Goal: Transaction & Acquisition: Purchase product/service

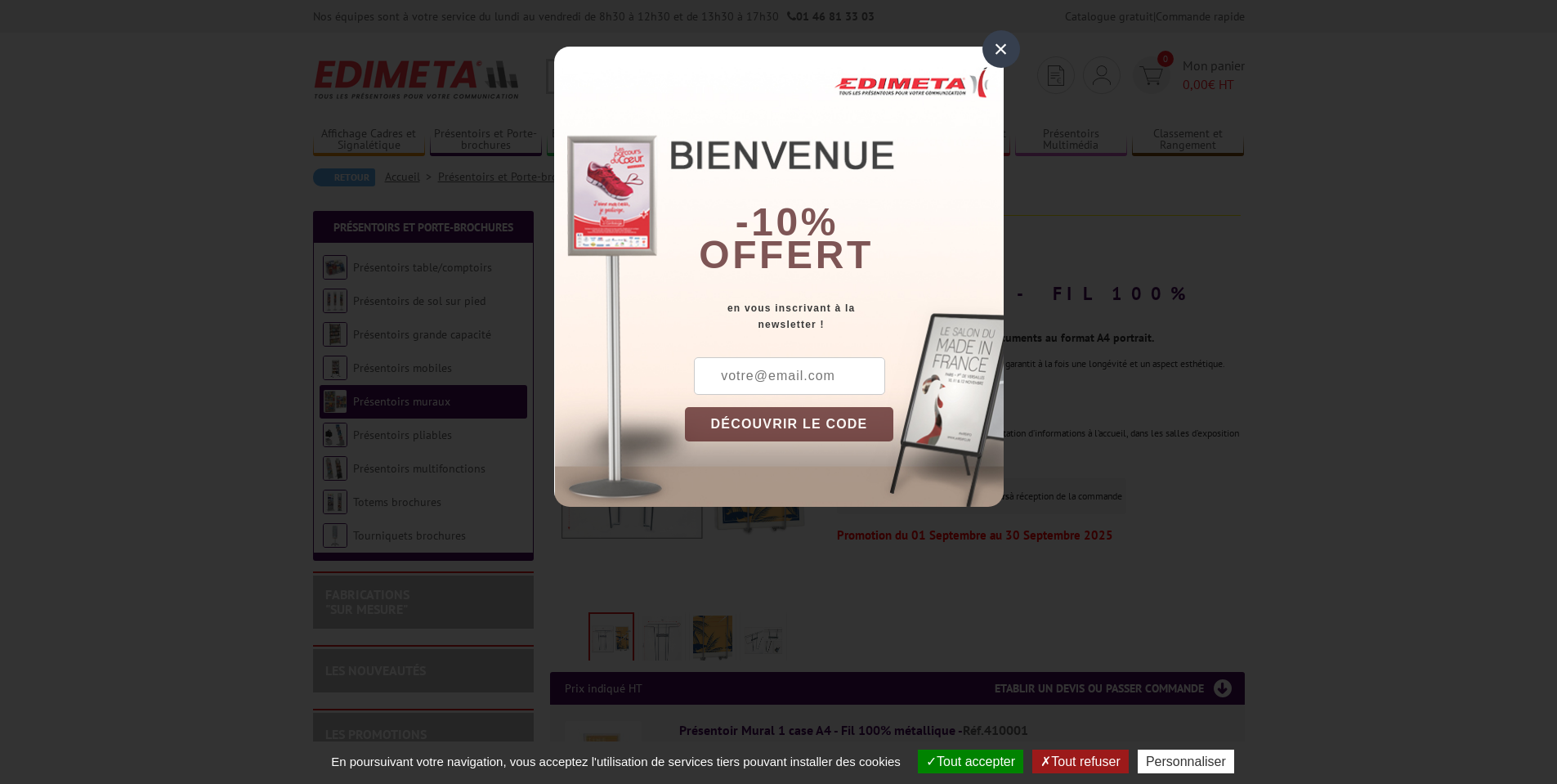
click at [993, 49] on div "×" at bounding box center [1001, 49] width 37 height 37
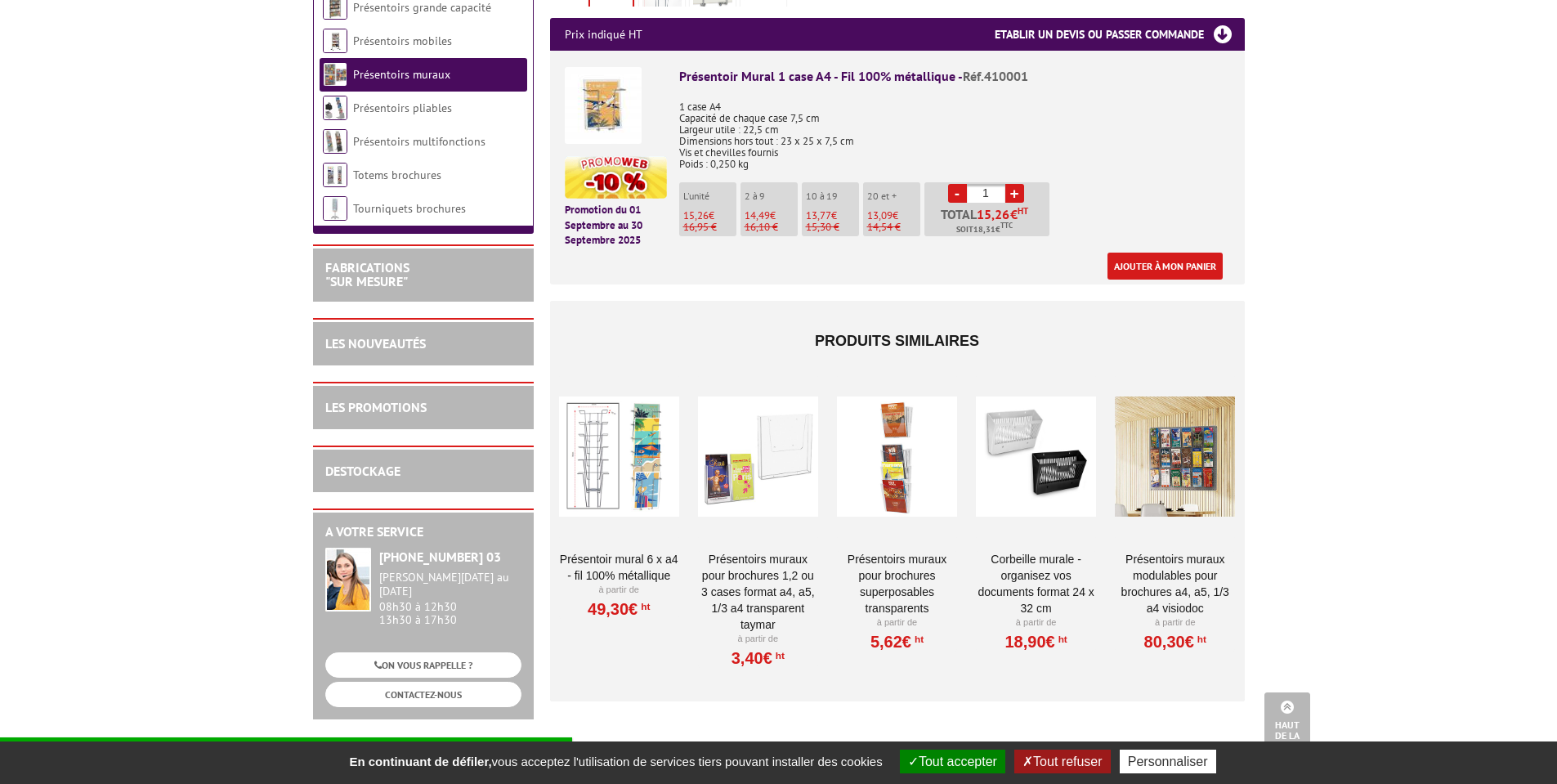
scroll to position [572, 0]
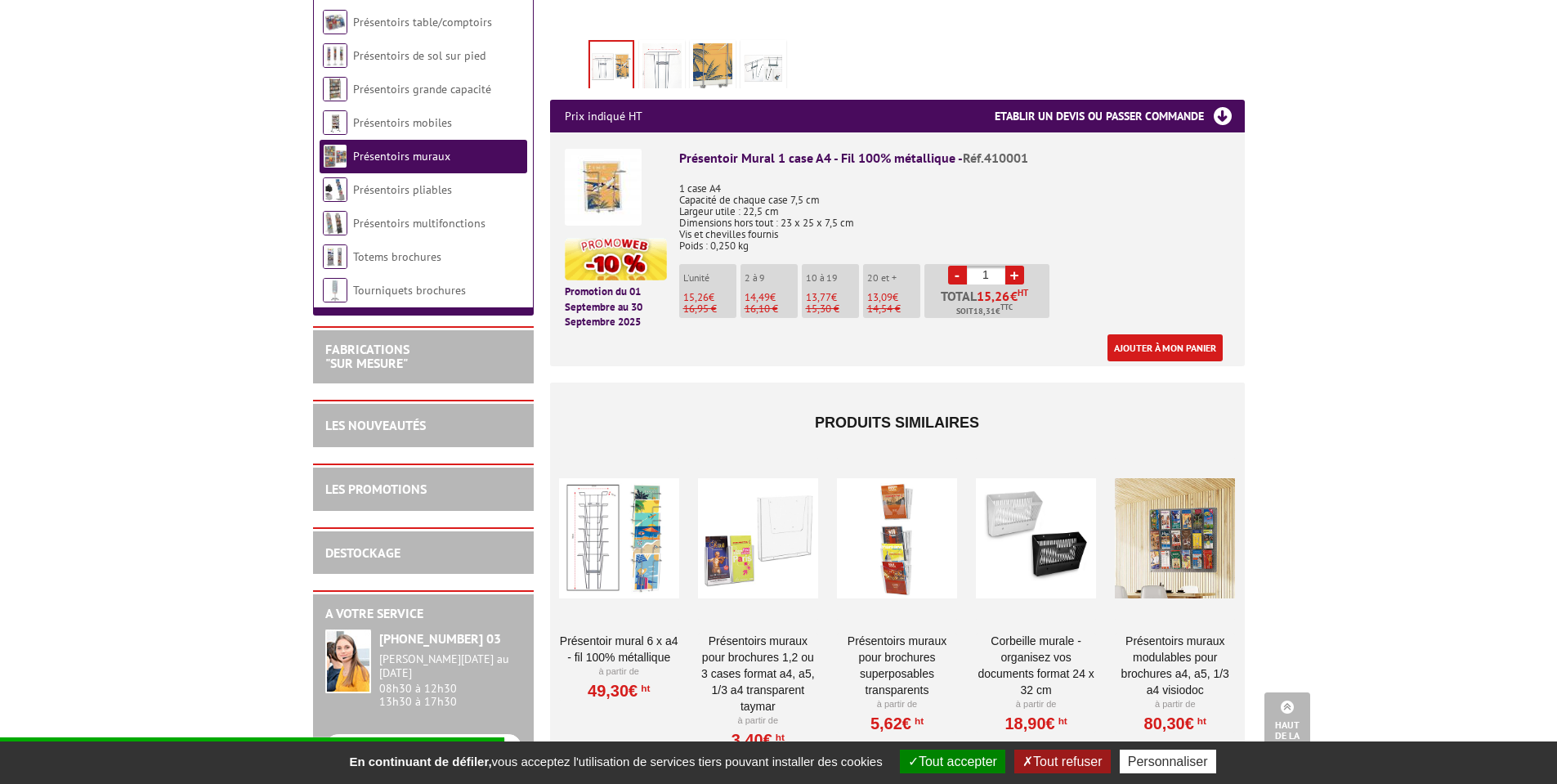
click at [1014, 265] on link "+" at bounding box center [1015, 275] width 19 height 19
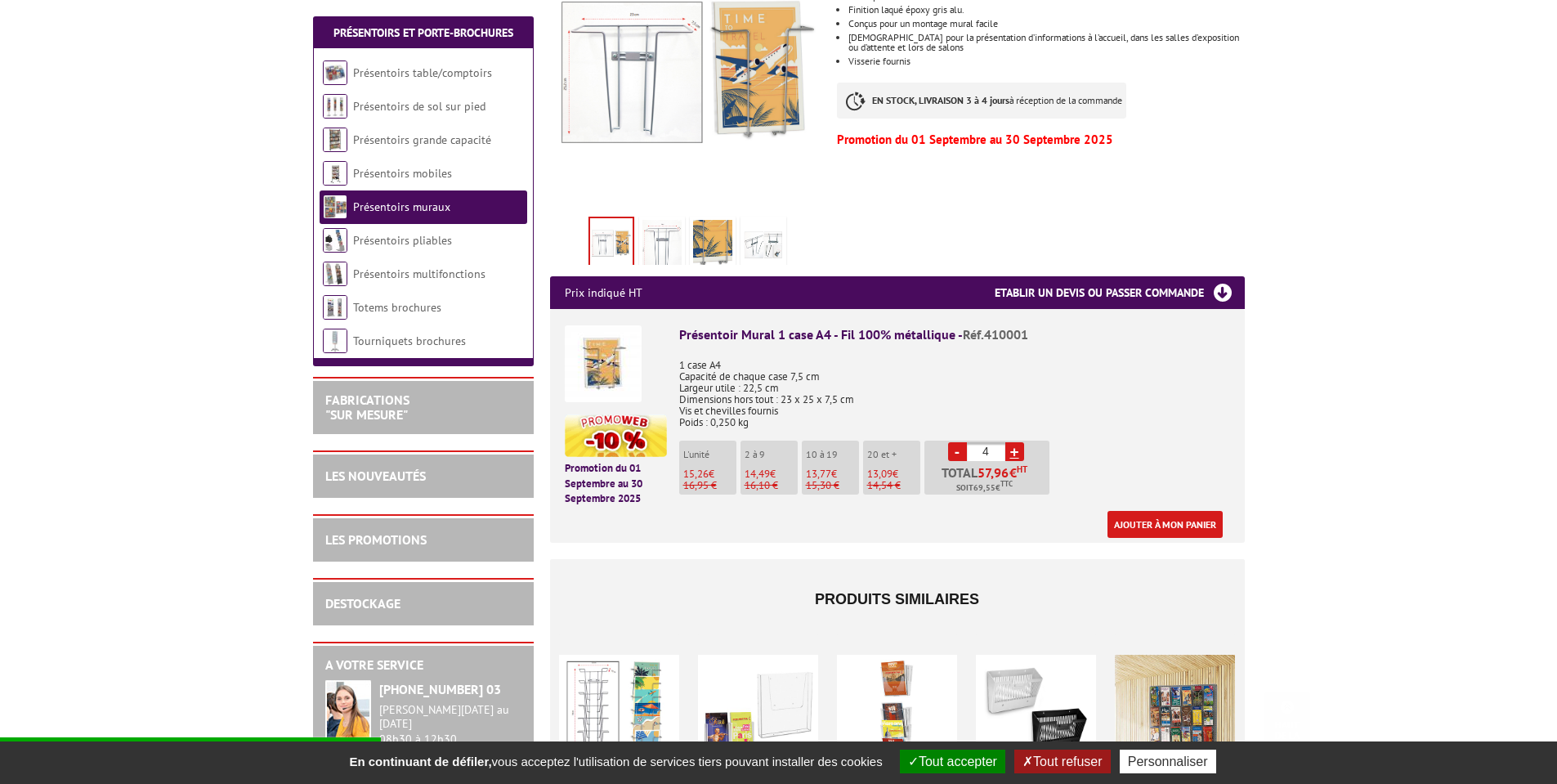
scroll to position [491, 0]
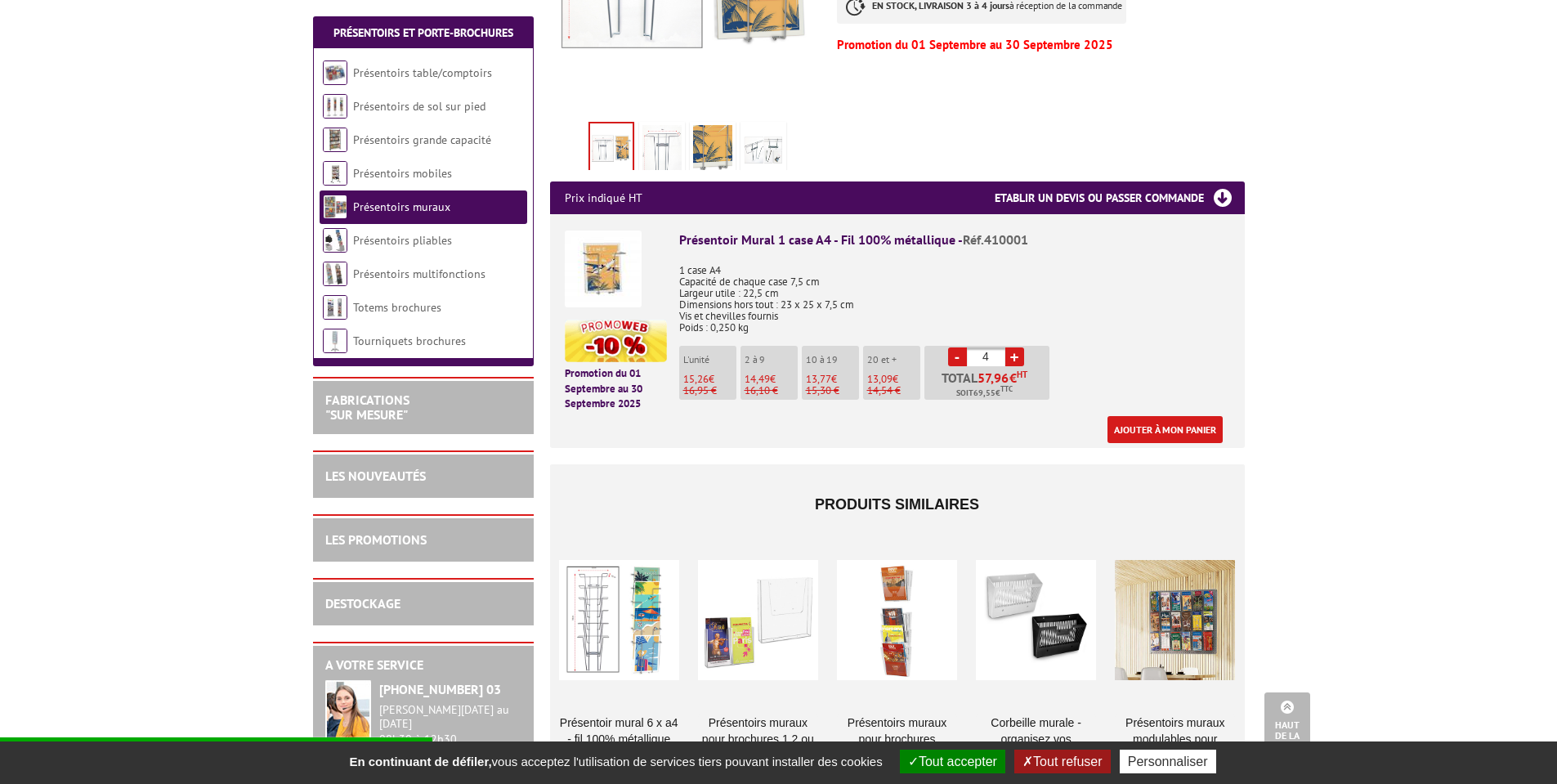
click at [1003, 348] on input "4" at bounding box center [986, 357] width 38 height 19
click at [1012, 348] on link "+" at bounding box center [1015, 357] width 19 height 19
type input "6"
click at [1171, 416] on link "Ajouter à mon panier" at bounding box center [1164, 429] width 115 height 27
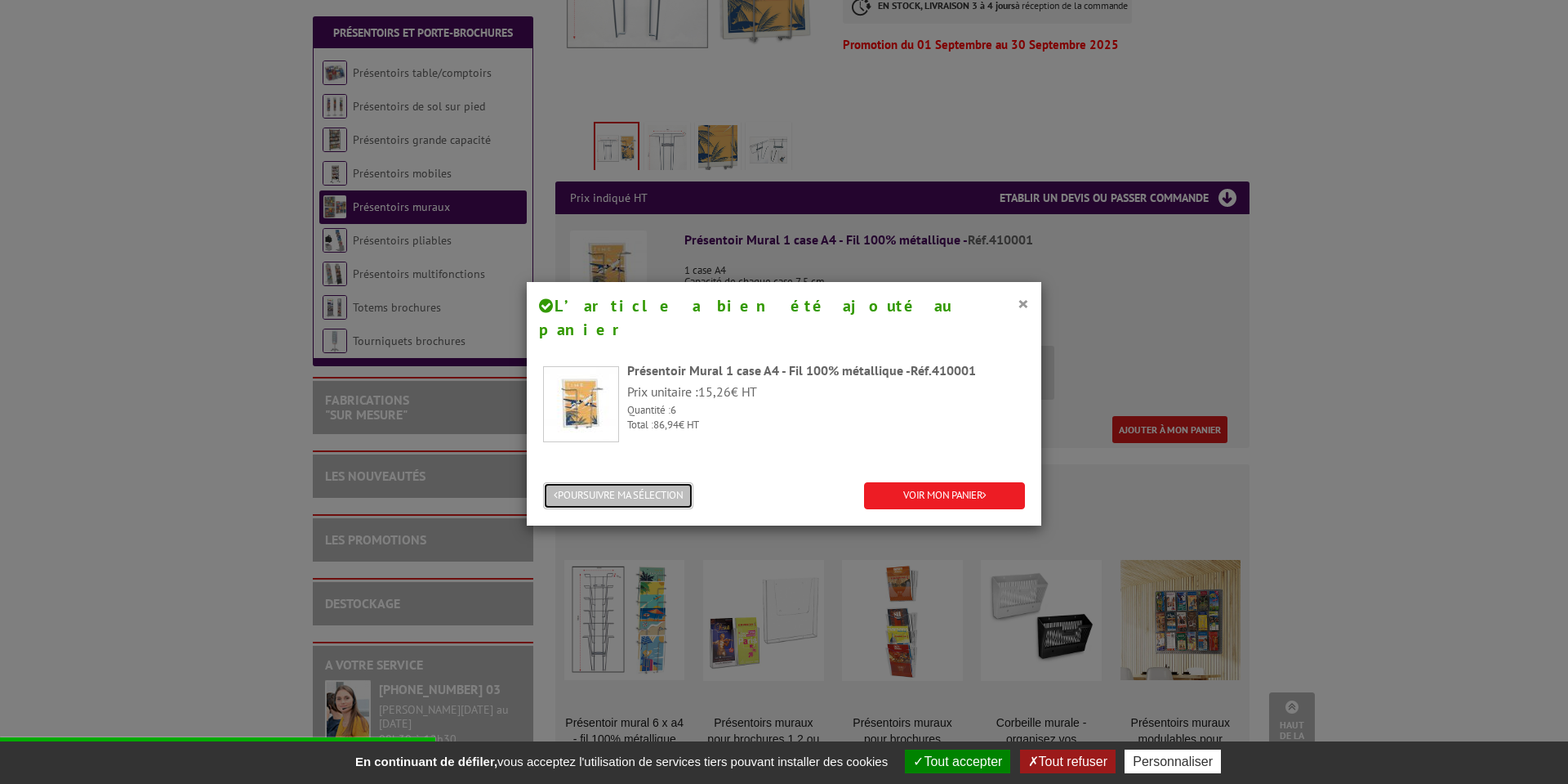
click at [576, 482] on button "POURSUIVRE MA SÉLECTION" at bounding box center [618, 495] width 150 height 27
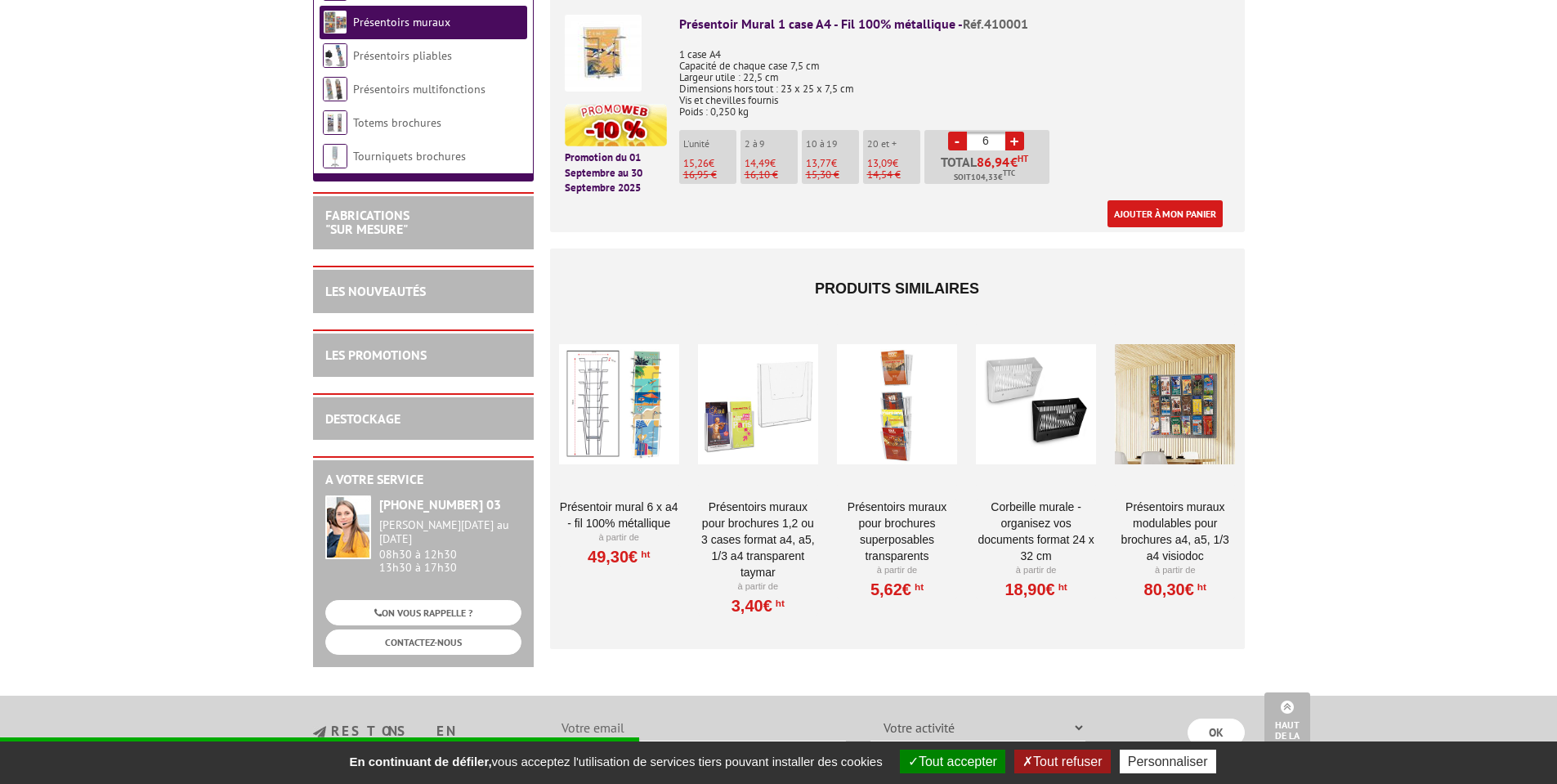
scroll to position [735, 0]
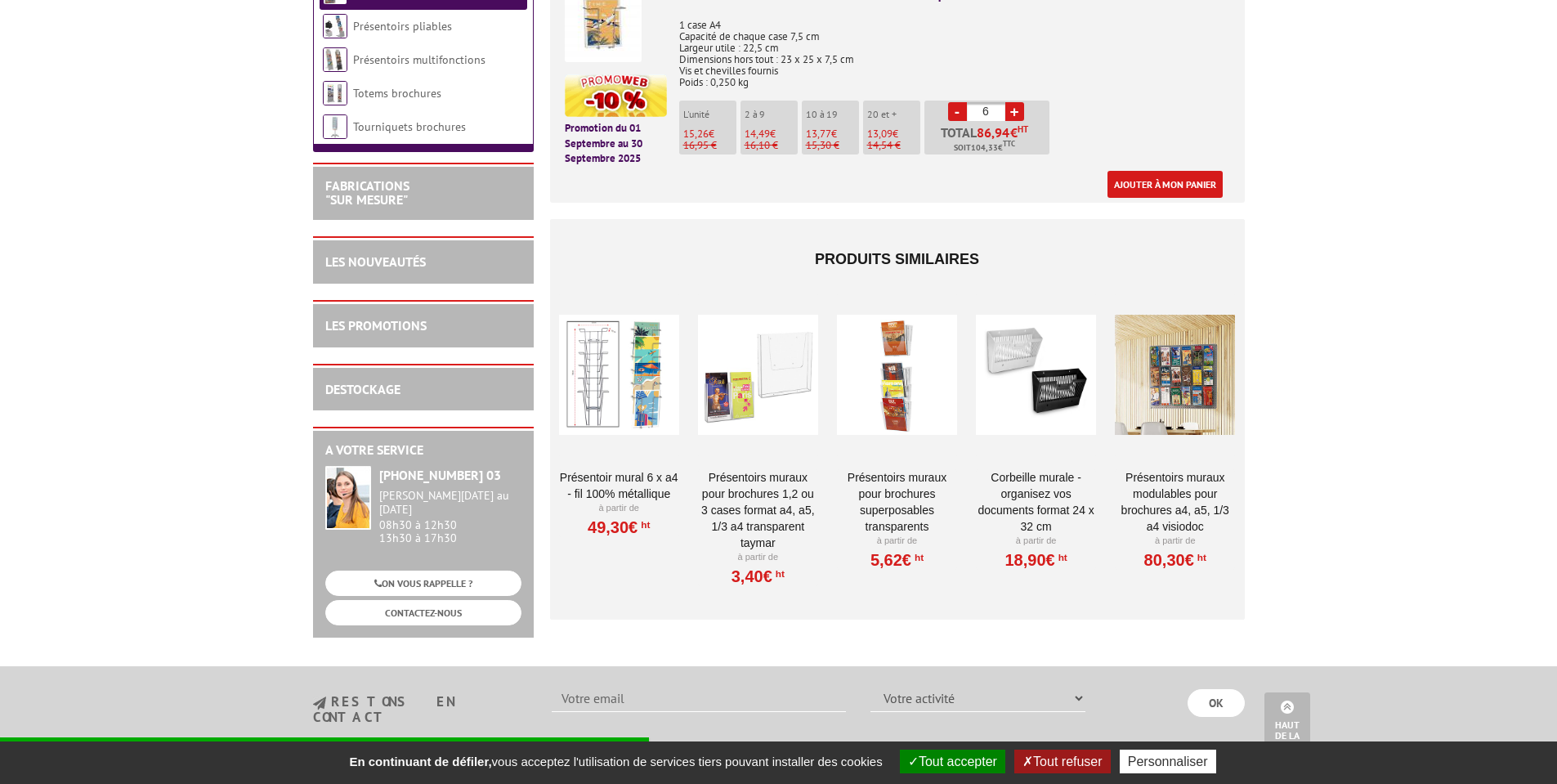
click at [786, 359] on div at bounding box center [758, 375] width 121 height 164
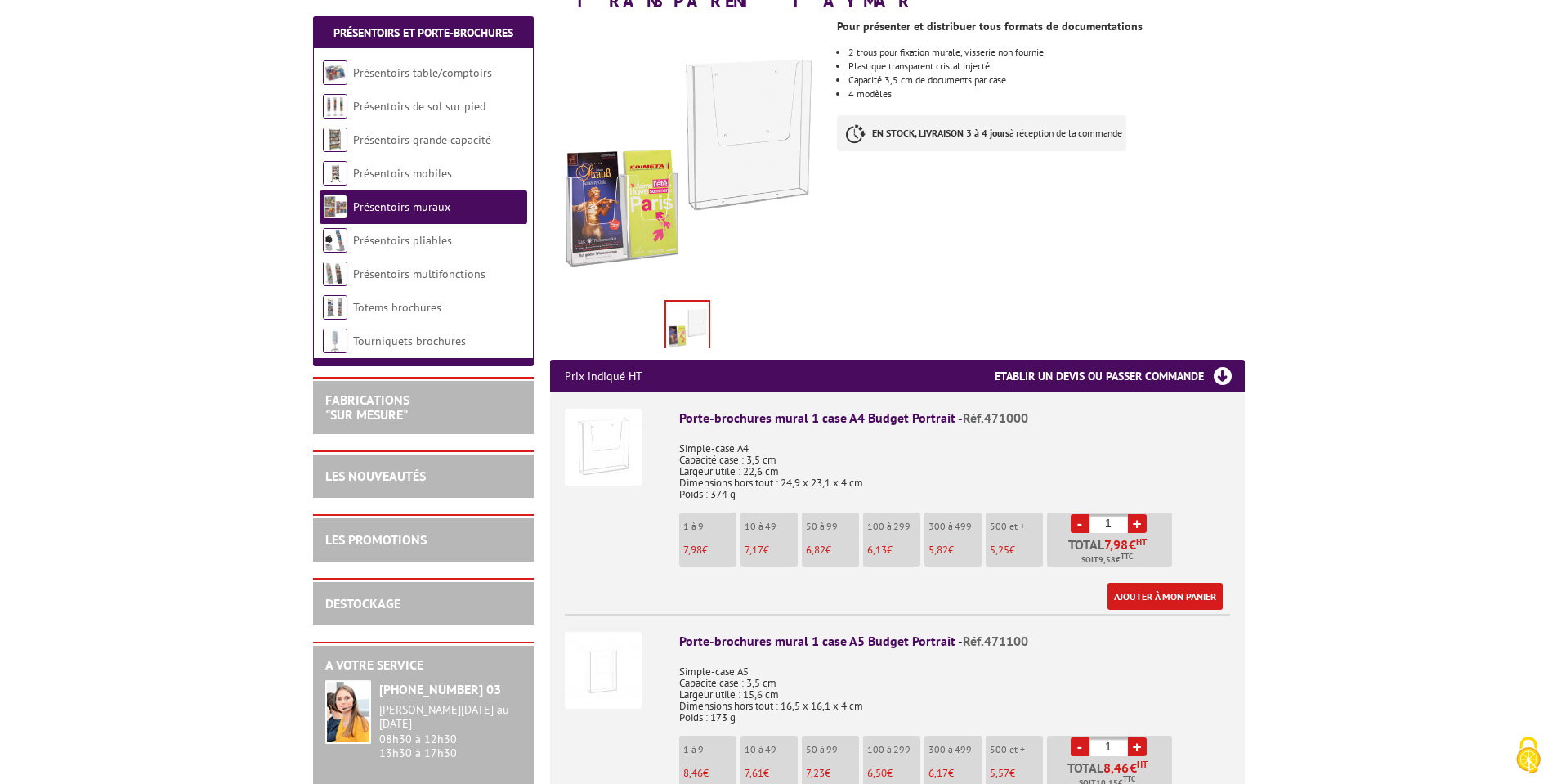
scroll to position [327, 0]
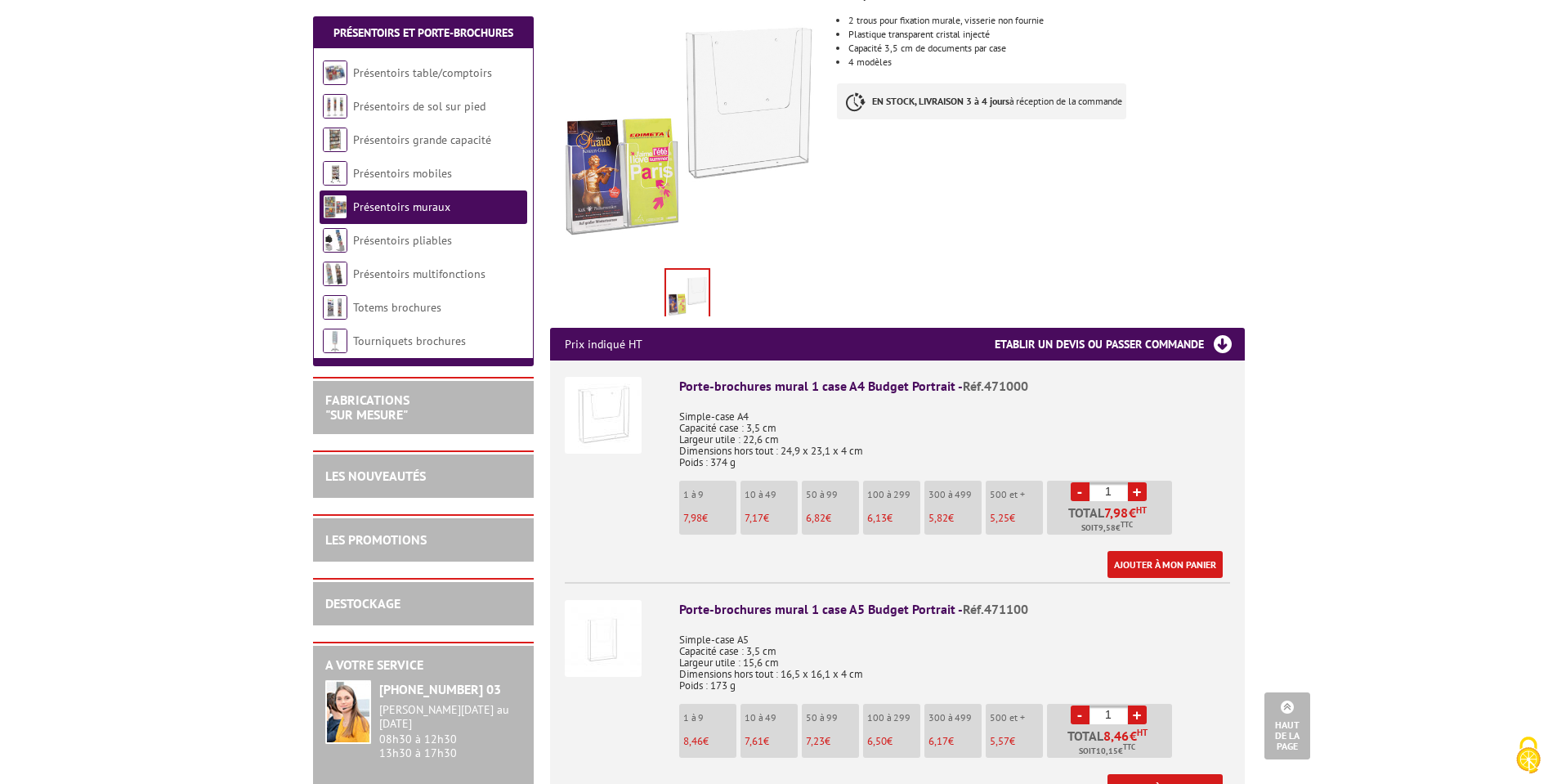
click at [1143, 482] on link "+" at bounding box center [1137, 492] width 19 height 19
click at [1142, 482] on link "+" at bounding box center [1137, 492] width 19 height 19
click at [1140, 482] on link "+" at bounding box center [1137, 492] width 19 height 19
type input "4"
click at [1197, 551] on link "Ajouter à mon panier" at bounding box center [1164, 564] width 115 height 27
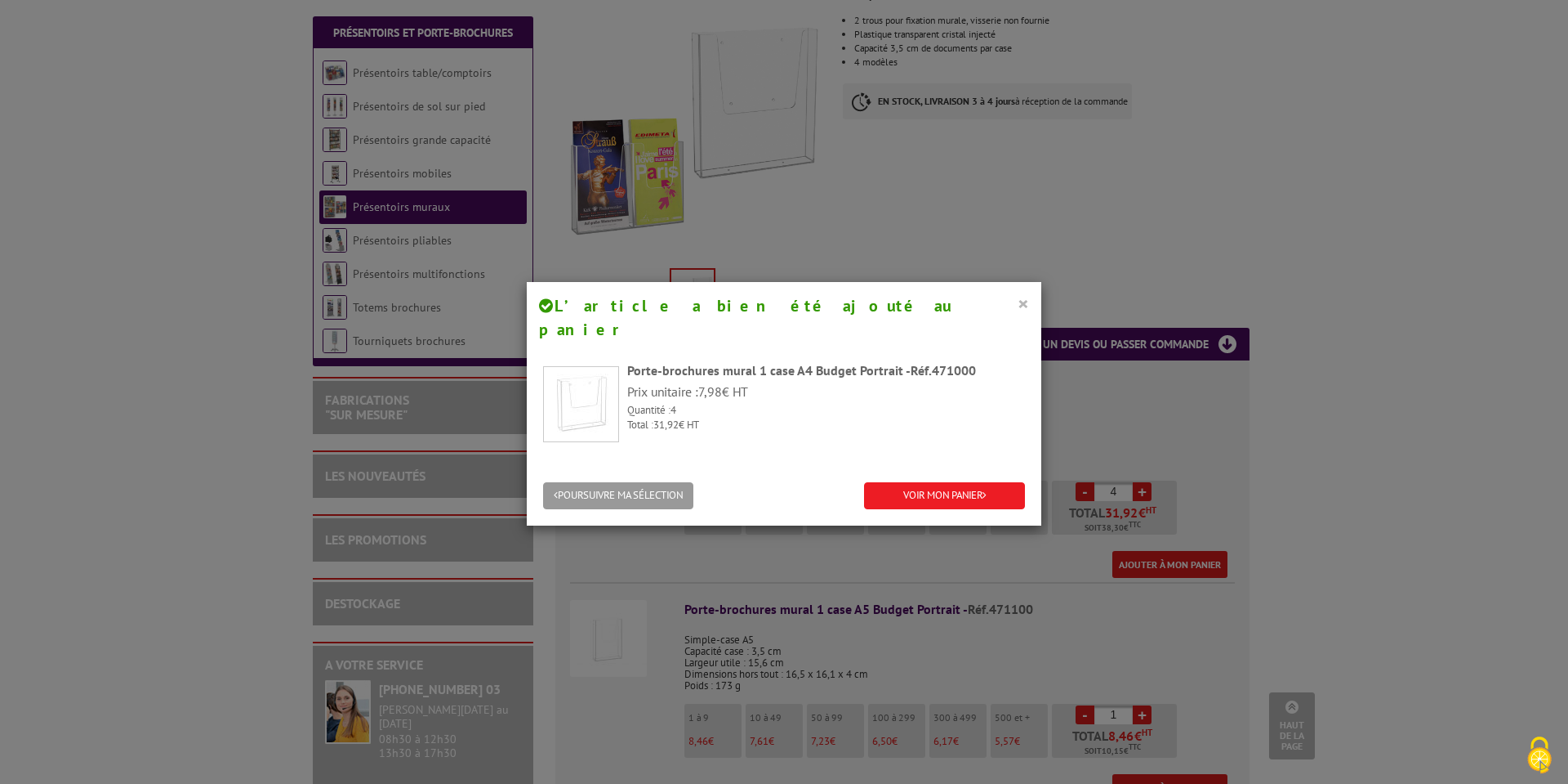
click at [1024, 301] on div "× L’article a bien été ajouté au panier" at bounding box center [784, 318] width 515 height 71
click at [1020, 303] on button "×" at bounding box center [1024, 303] width 11 height 21
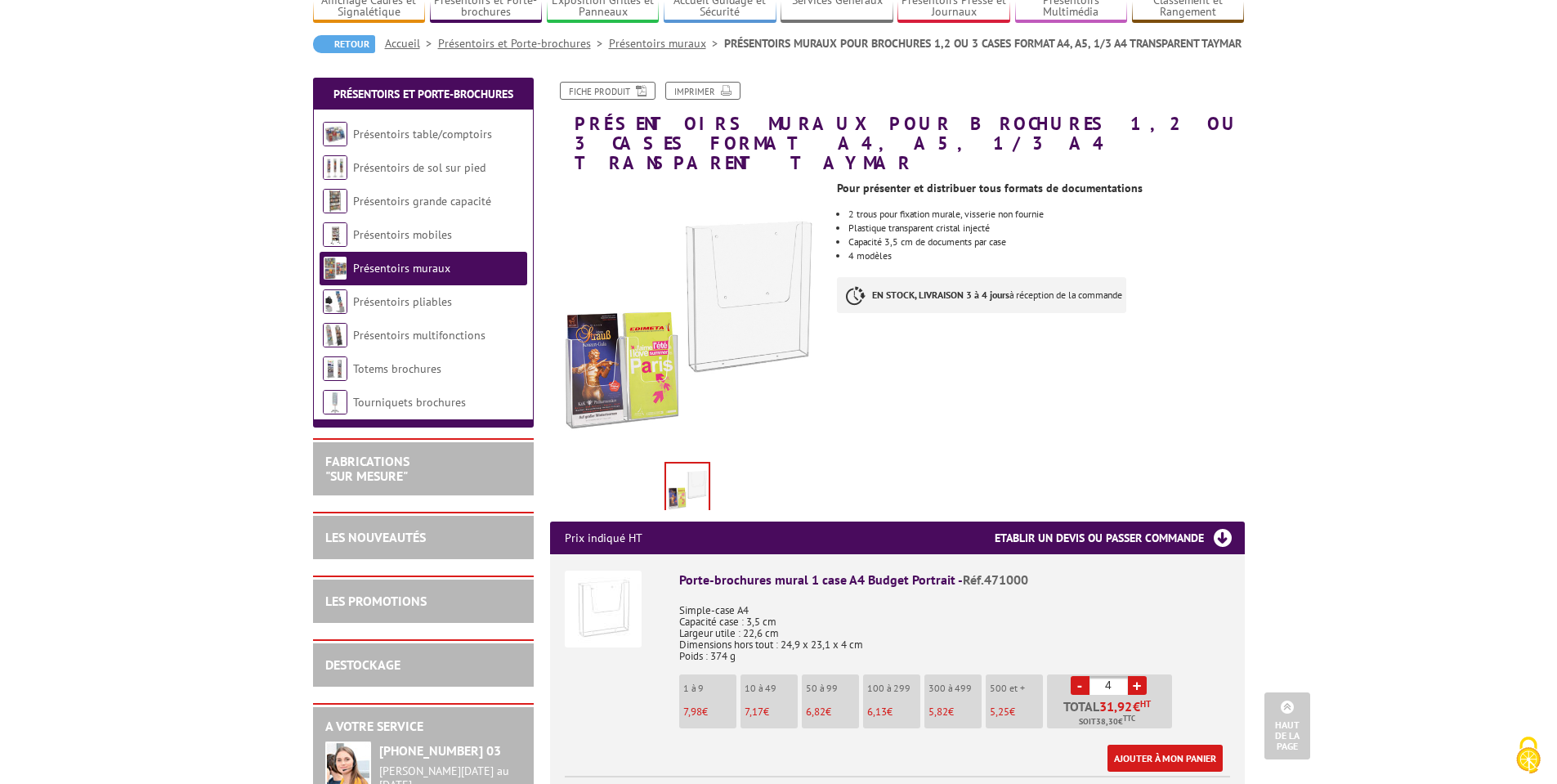
scroll to position [0, 0]
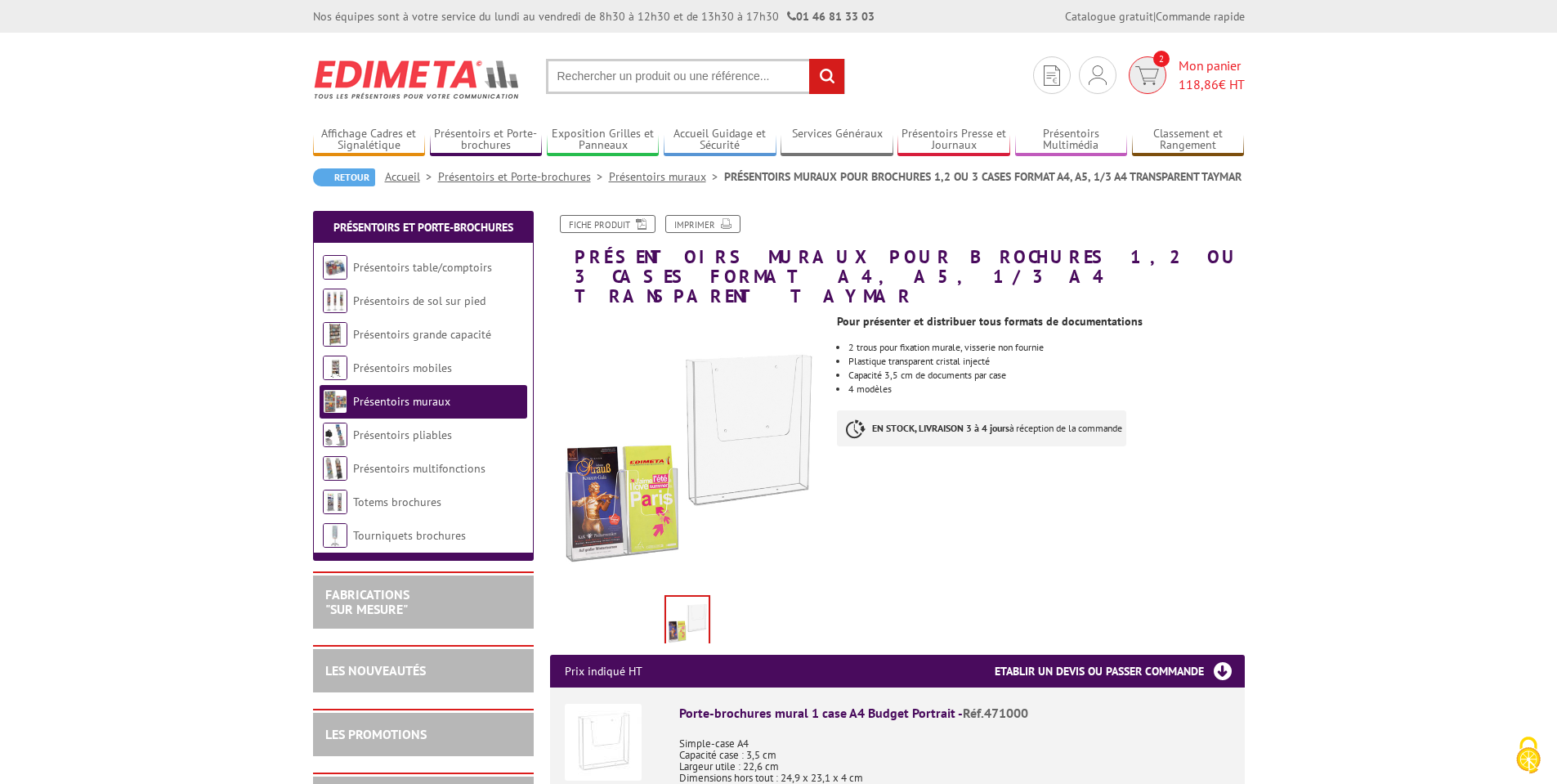
click at [1144, 70] on img at bounding box center [1147, 76] width 23 height 19
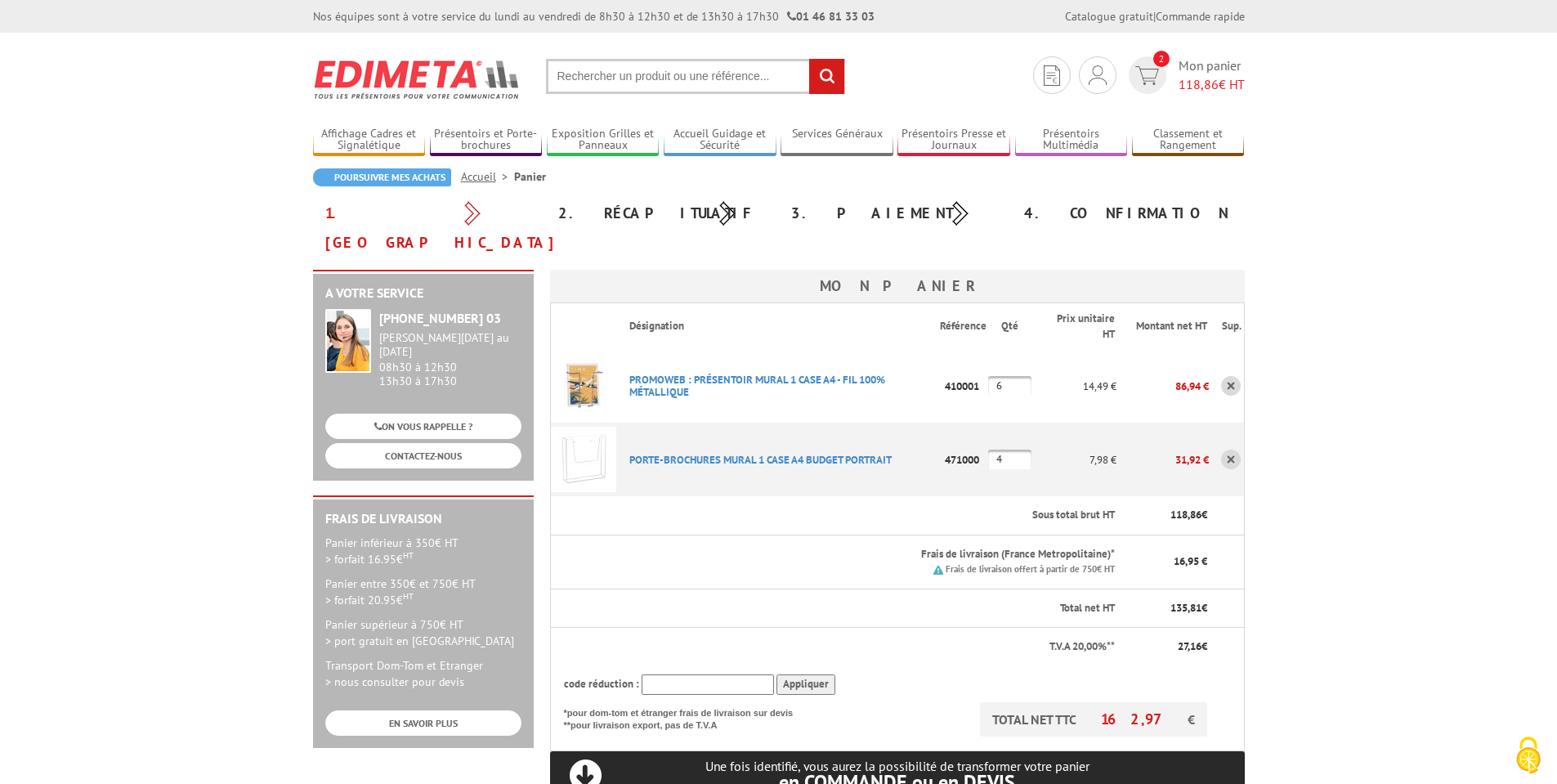
click at [1464, 313] on body "Nos équipes sont à votre service du lundi au vendredi de 8h30 à 12h30 et de 13h…" at bounding box center [778, 746] width 1557 height 1492
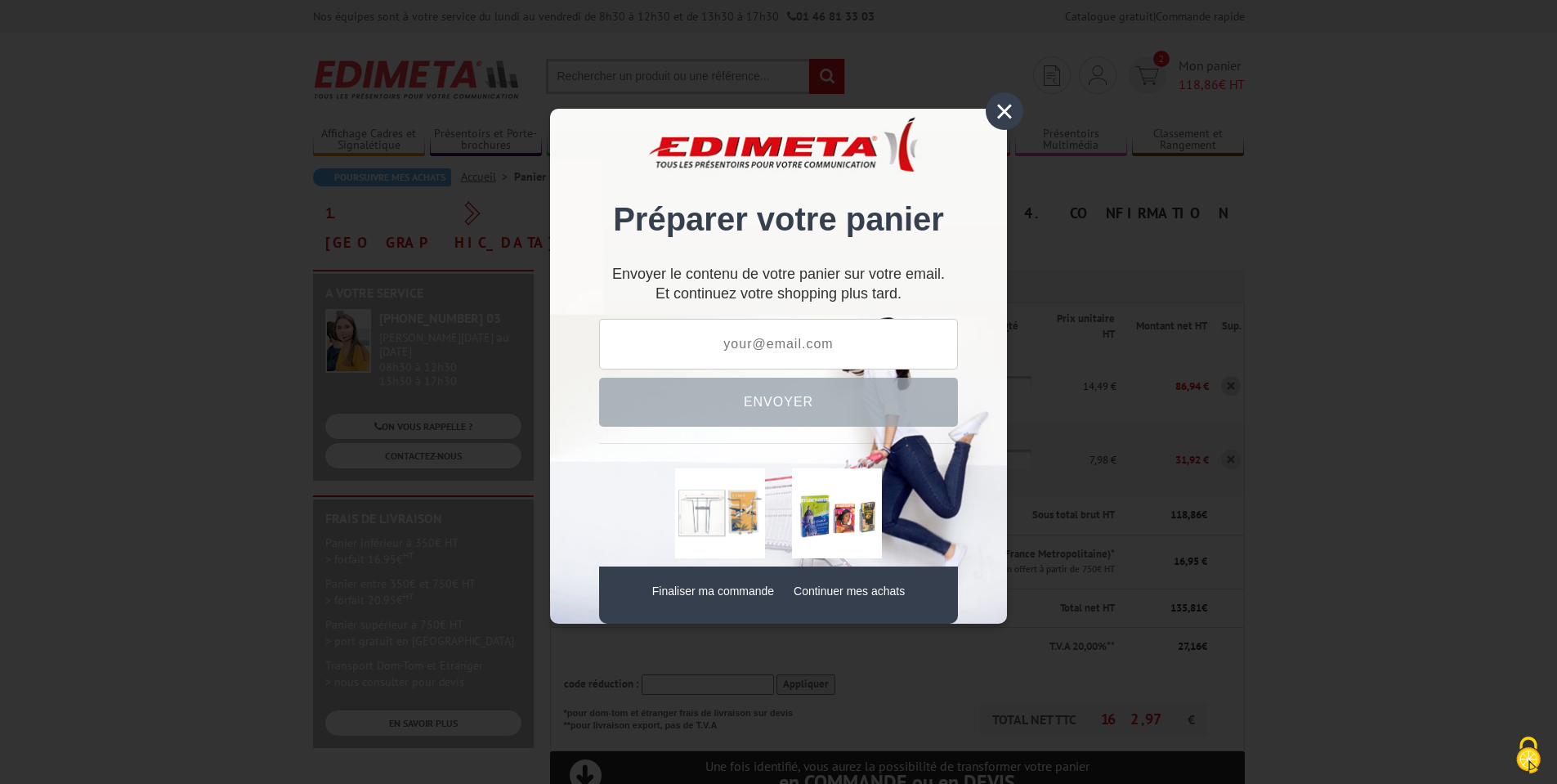
click at [1010, 117] on div "×" at bounding box center [1005, 111] width 37 height 37
